Goal: Task Accomplishment & Management: Complete application form

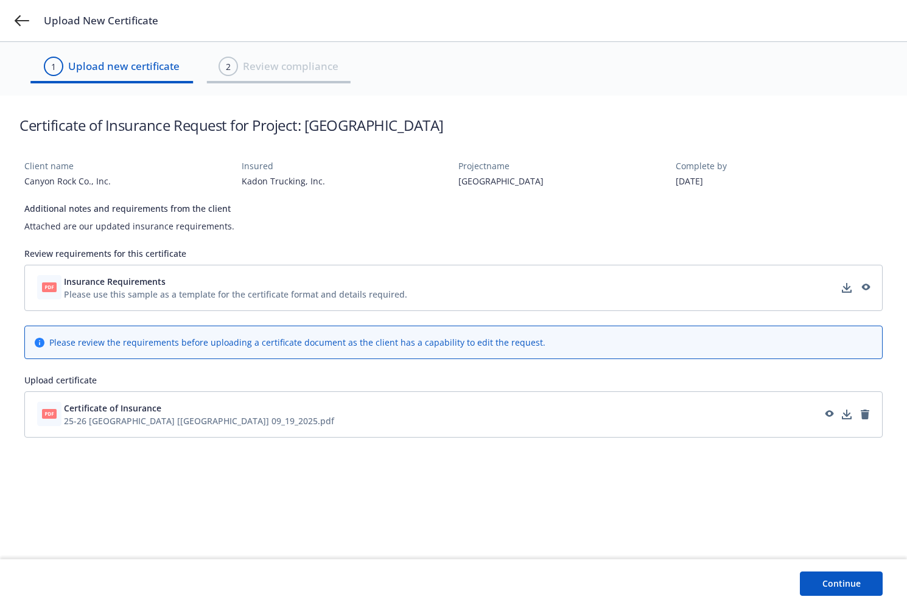
click at [856, 586] on button "Continue" at bounding box center [841, 583] width 83 height 24
click at [294, 74] on div "2 Review compliance" at bounding box center [278, 66] width 120 height 19
click at [145, 68] on span "Upload new certificate" at bounding box center [123, 66] width 111 height 16
click at [848, 584] on button "Continue" at bounding box center [841, 583] width 83 height 24
click at [175, 406] on span "Certificate of Insurance" at bounding box center [199, 408] width 270 height 13
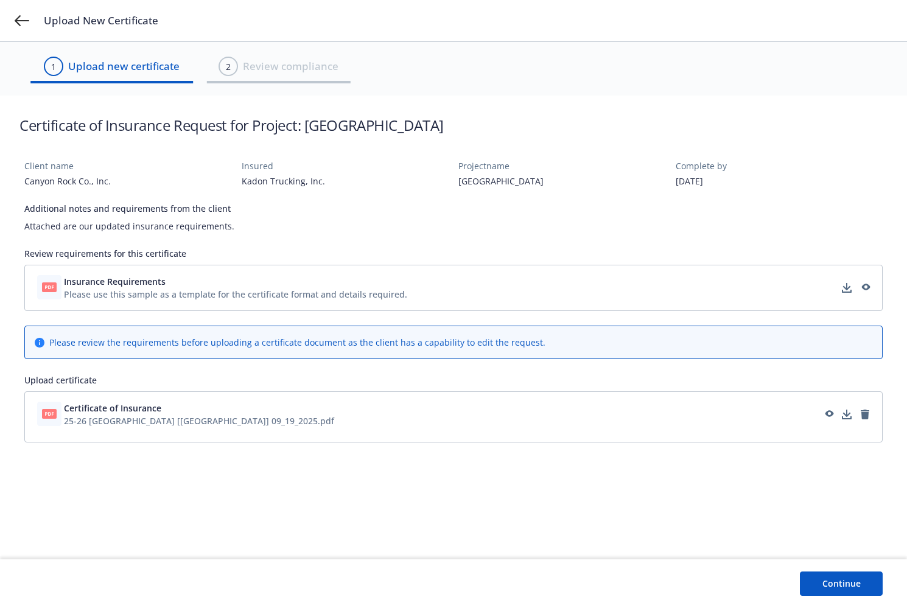
click at [175, 406] on span "Certificate of Insurance" at bounding box center [199, 408] width 270 height 13
